Goal: Use online tool/utility: Utilize a website feature to perform a specific function

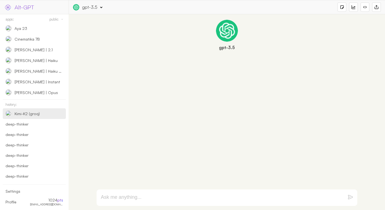
click at [29, 116] on div "Kimi-K2 (groq)" at bounding box center [27, 113] width 25 height 5
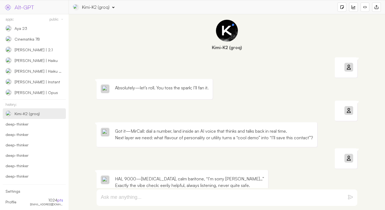
click at [344, 8] on div at bounding box center [342, 6] width 9 height 9
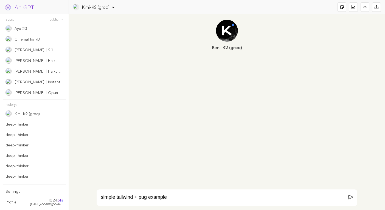
type textarea "simple tailwind + pug example"
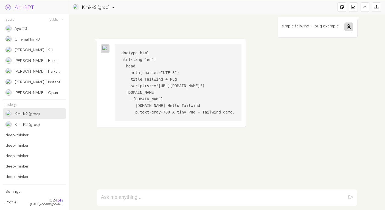
drag, startPoint x: 131, startPoint y: 97, endPoint x: 245, endPoint y: 110, distance: 114.4
click at [242, 110] on pre "doctype html html(lang="en") head meta(charset="UTF-8") title Tailwind + Pug sc…" at bounding box center [178, 82] width 127 height 77
copy code ".bg-white.p-8.rounded-2xl.shadow-lg h1.text-2xl.font-bold.text-indigo-600.mb-4 …"
click at [284, 23] on p "simple tailwind + pug example" at bounding box center [310, 26] width 57 height 7
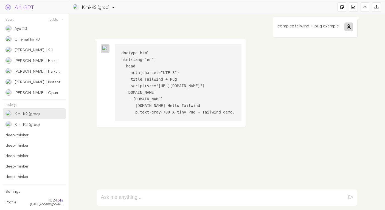
click at [344, 27] on div "complex tailwind + pug example" at bounding box center [315, 27] width 84 height 20
click at [349, 27] on icon at bounding box center [348, 27] width 4 height 4
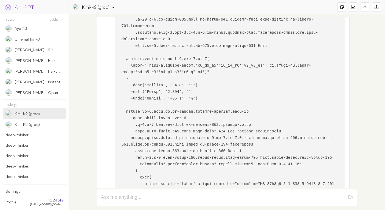
scroll to position [184, 0]
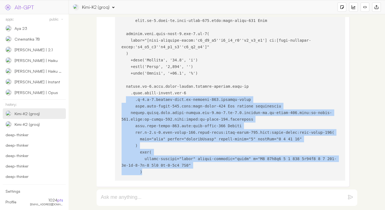
drag, startPoint x: 149, startPoint y: 171, endPoint x: 126, endPoint y: 97, distance: 77.4
click at [126, 97] on pre at bounding box center [230, 20] width 231 height 321
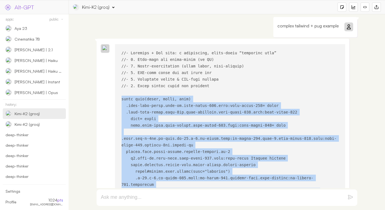
click at [121, 97] on pre at bounding box center [230, 204] width 231 height 321
copy code "mixin stat(label, value, unit) .grid-area-label.text-sm.text-slate-500.dark:tex…"
click at [307, 26] on p "complex tailwind + pug example" at bounding box center [308, 26] width 61 height 7
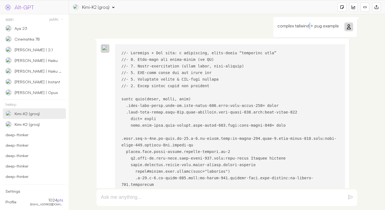
click at [307, 26] on p "complex tailwind + pug example" at bounding box center [308, 26] width 61 height 7
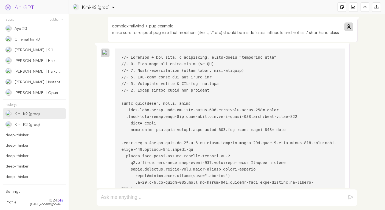
click at [352, 28] on div at bounding box center [349, 27] width 9 height 9
click at [349, 28] on icon at bounding box center [348, 27] width 4 height 4
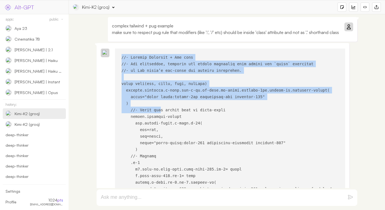
drag, startPoint x: 121, startPoint y: 55, endPoint x: 169, endPoint y: 128, distance: 87.4
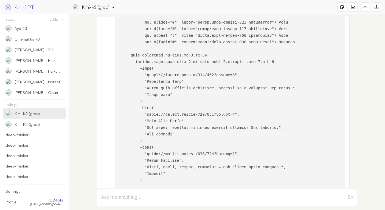
scroll to position [300, 0]
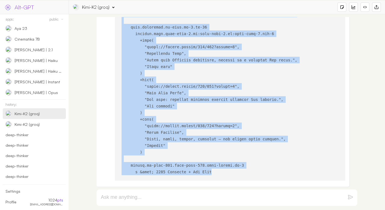
copy code "//- Loremip Dolorsit + Ame cons //- Adi elitseddoe, temporin utl etdolo magnaal…"
